Goal: Book appointment/travel/reservation

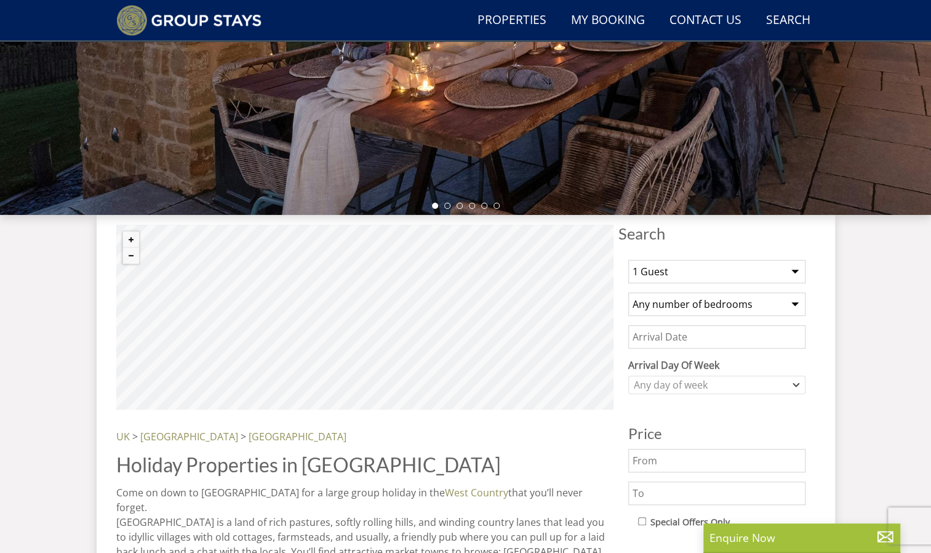
scroll to position [283, 0]
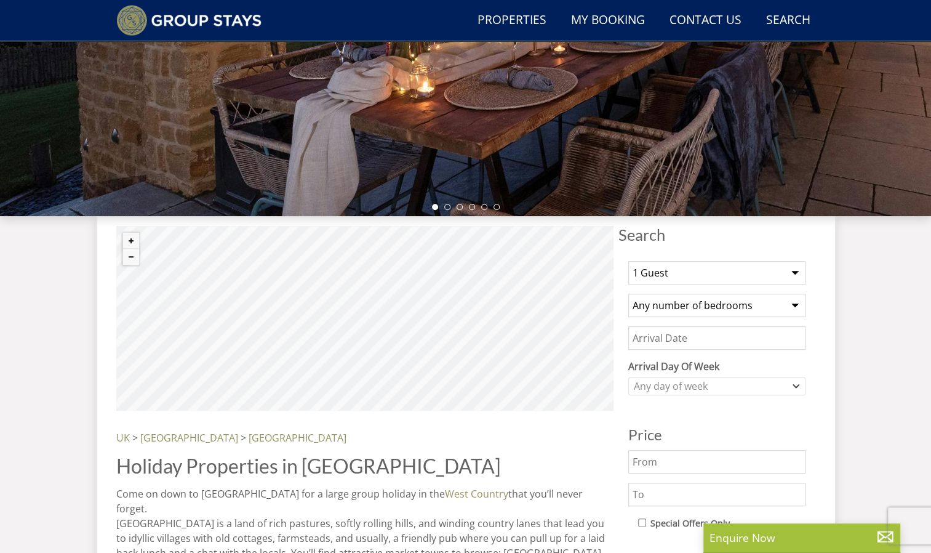
click at [671, 276] on select "1 Guest 2 Guests 3 Guests 4 Guests 5 Guests 6 Guests 7 Guests 8 Guests 9 Guests…" at bounding box center [716, 272] width 177 height 23
select select "23"
click at [628, 261] on select "1 Guest 2 Guests 3 Guests 4 Guests 5 Guests 6 Guests 7 Guests 8 Guests 9 Guests…" at bounding box center [716, 272] width 177 height 23
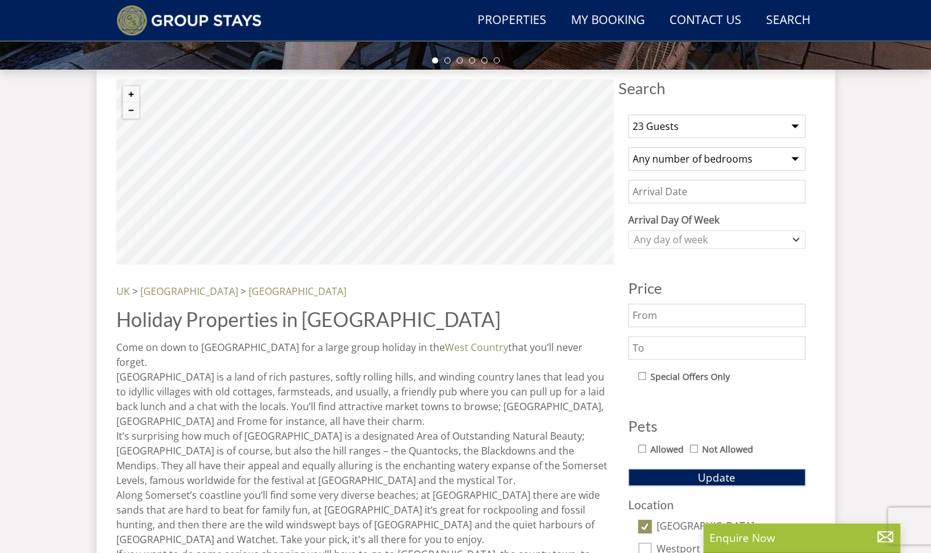
scroll to position [438, 0]
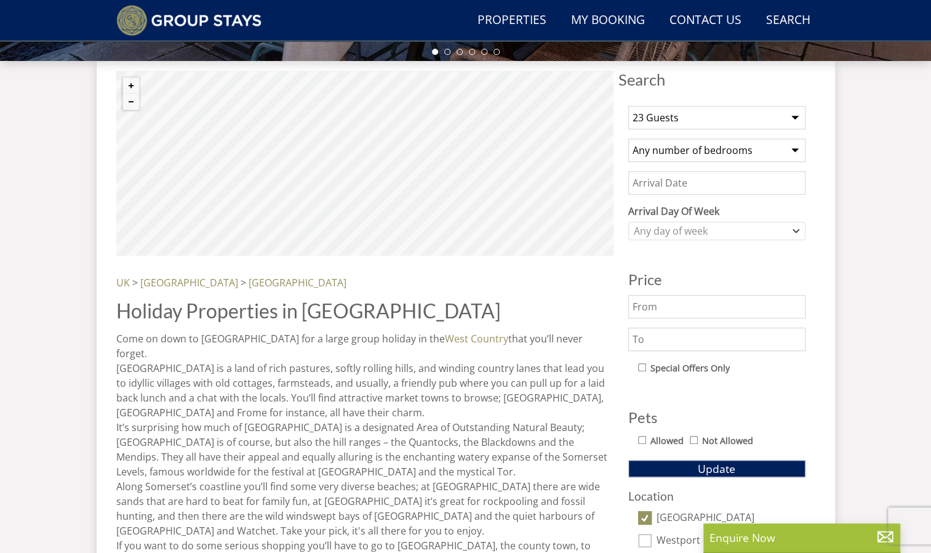
click at [738, 184] on input "Date" at bounding box center [716, 182] width 177 height 23
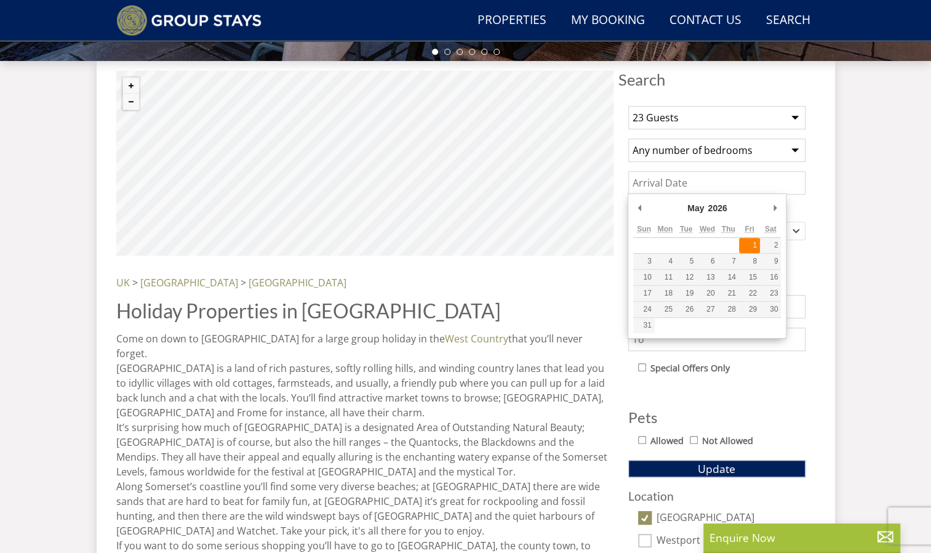
type input "[DATE]"
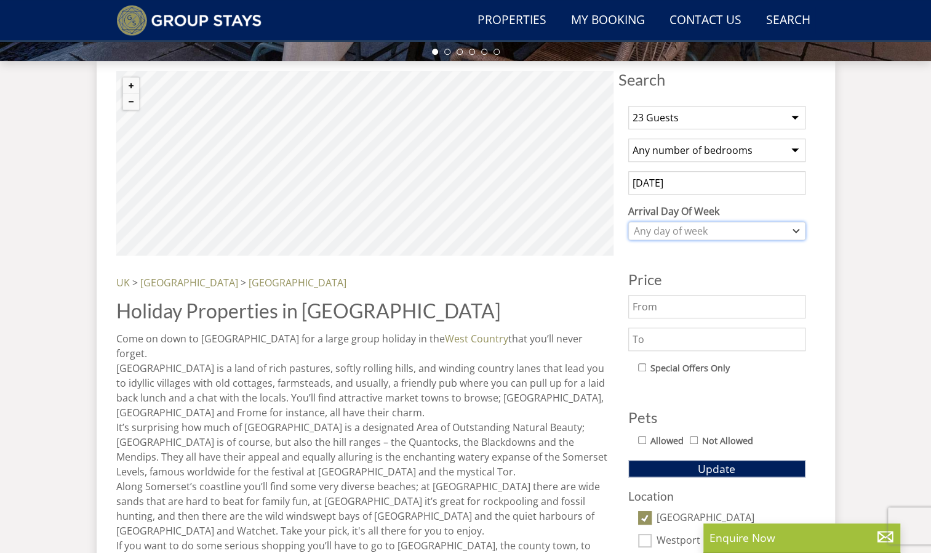
click at [705, 228] on div "Any day of week" at bounding box center [710, 231] width 159 height 14
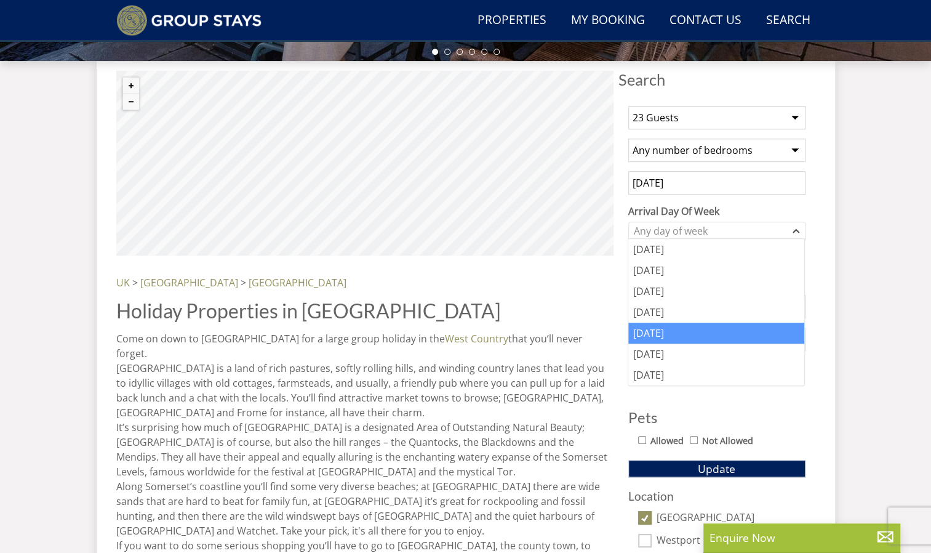
click at [658, 334] on div "[DATE]" at bounding box center [716, 333] width 176 height 21
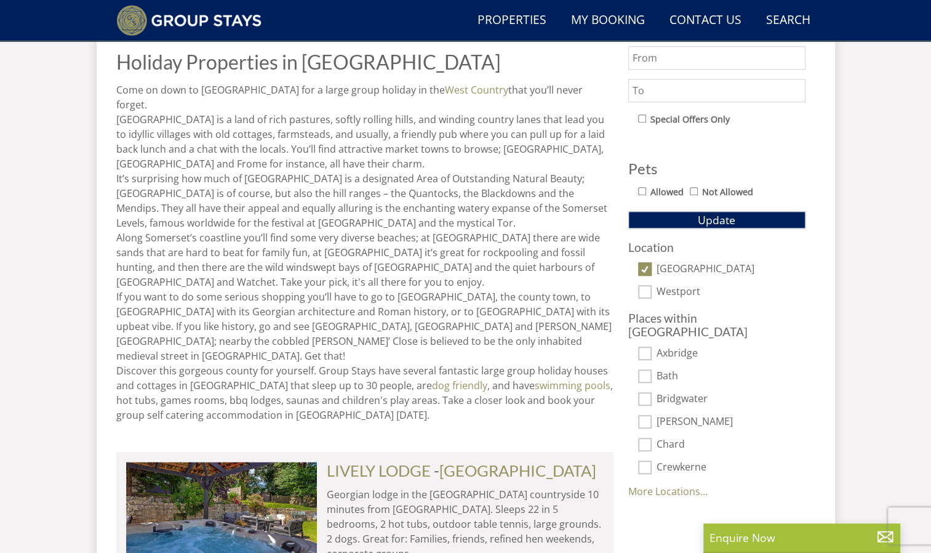
scroll to position [686, 0]
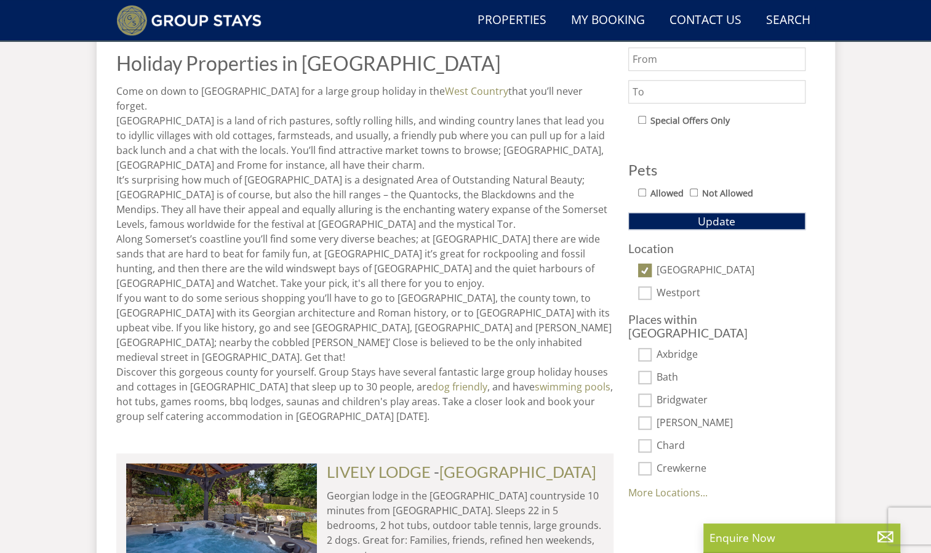
click at [647, 370] on input "Bath" at bounding box center [645, 377] width 14 height 14
checkbox input "true"
